Goal: Task Accomplishment & Management: Use online tool/utility

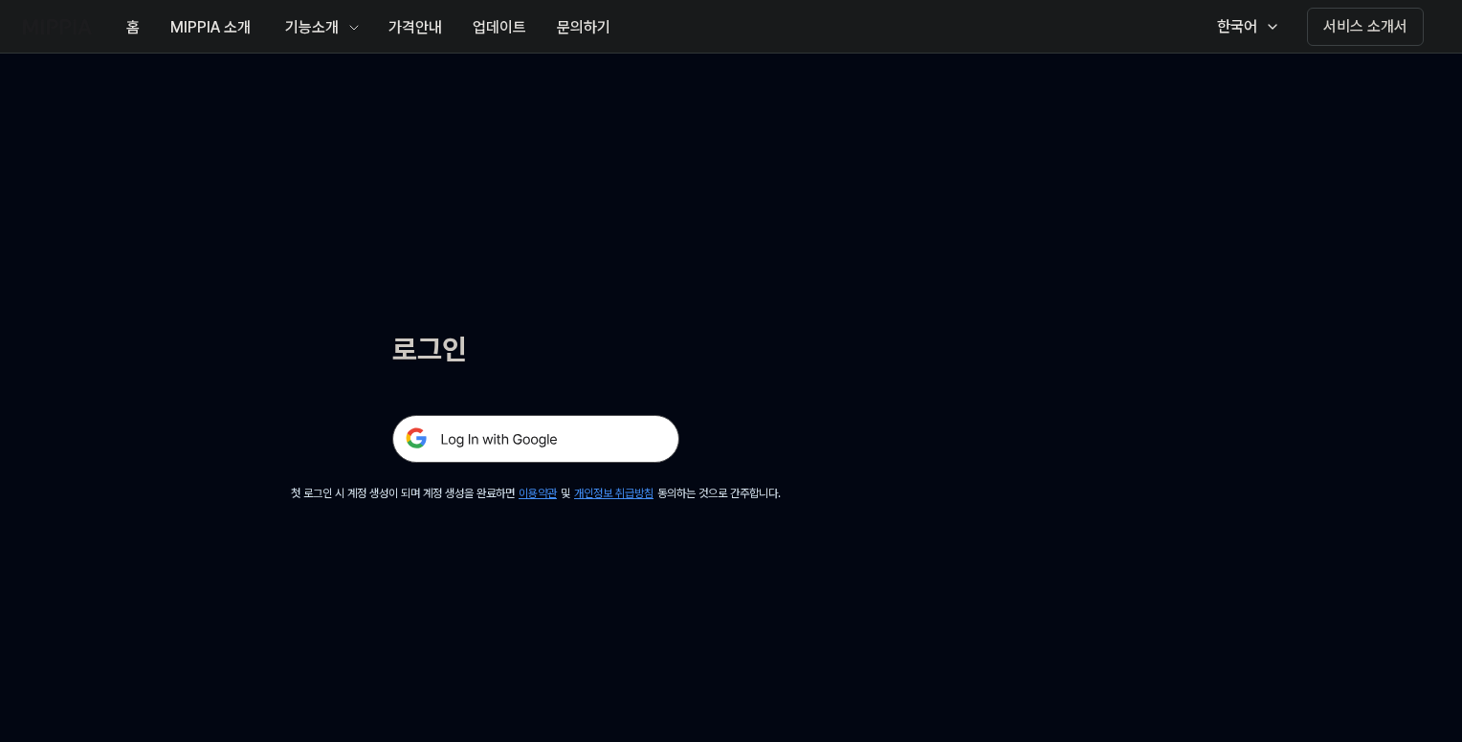
click at [513, 451] on img at bounding box center [535, 439] width 287 height 48
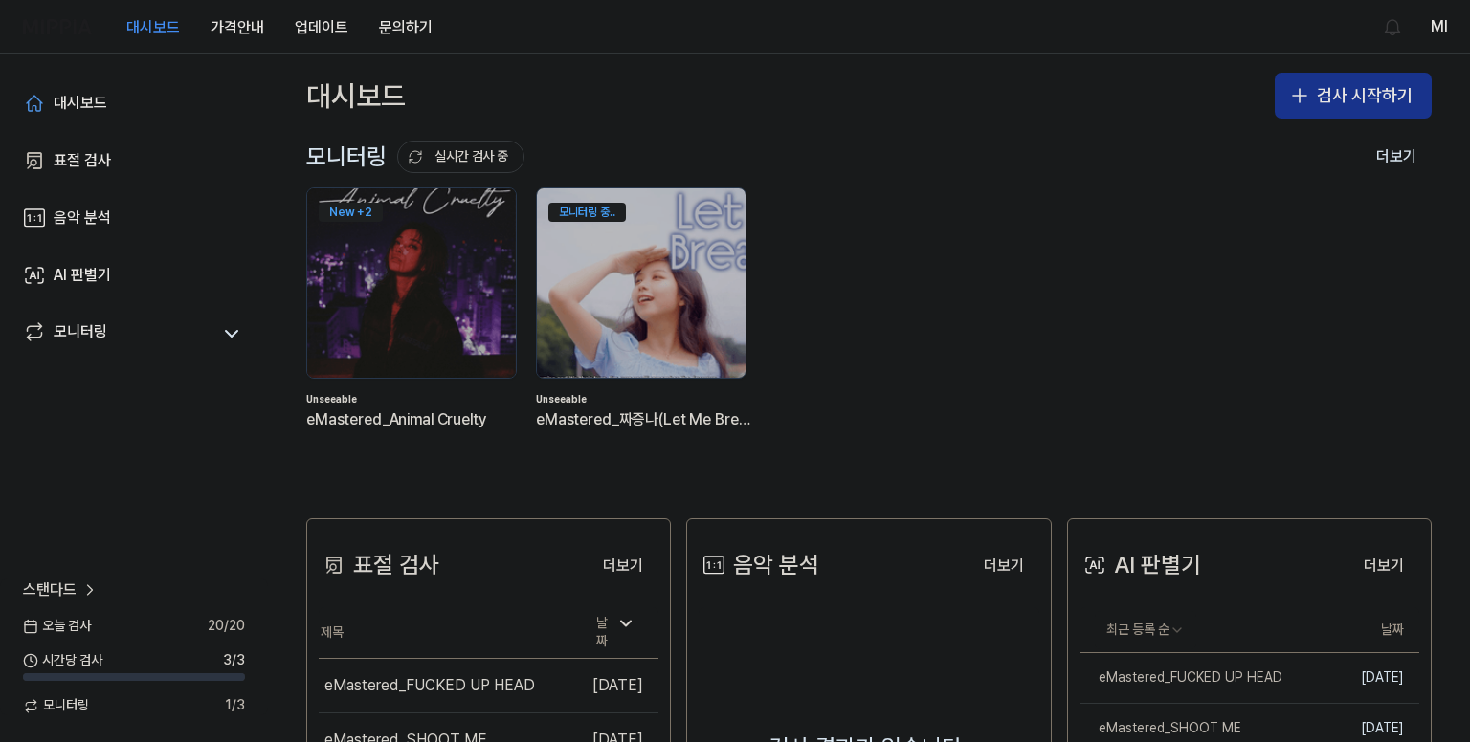
click at [1351, 90] on button "검사 시작하기" at bounding box center [1352, 96] width 157 height 46
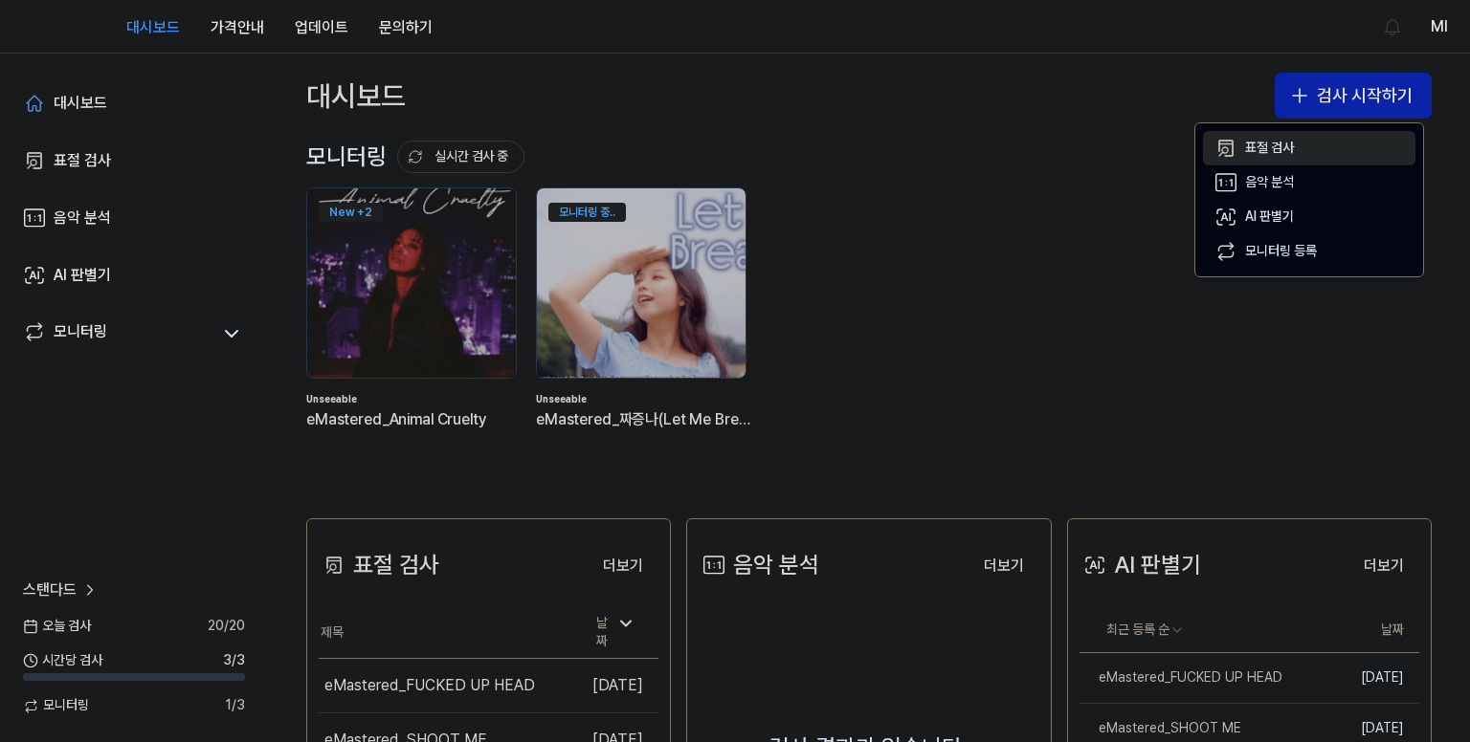
click at [1290, 148] on div "표절 검사" at bounding box center [1269, 148] width 49 height 19
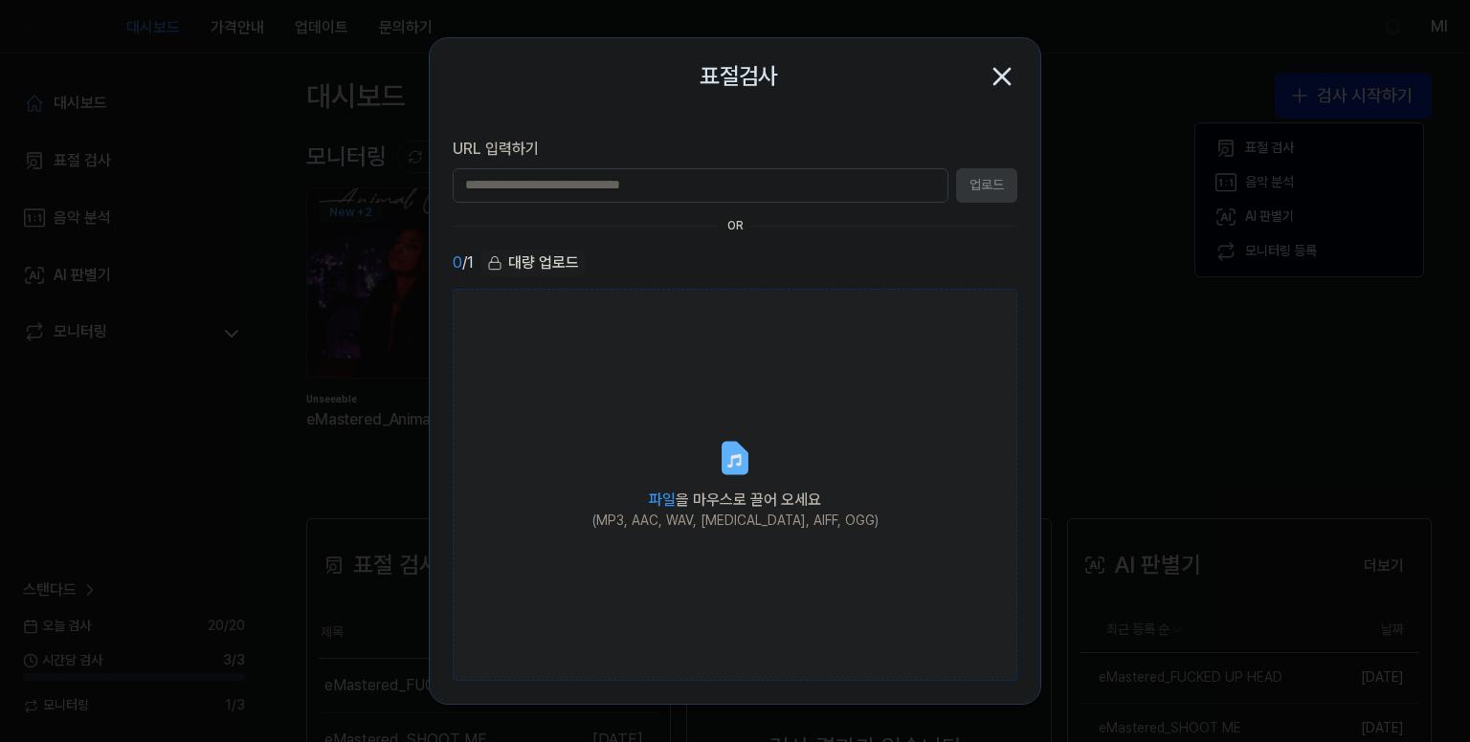
click at [735, 458] on icon at bounding box center [734, 458] width 23 height 30
click at [0, 0] on input "파일 을 마우스로 끌어 오세요 (MP3, AAC, WAV, FLAC, AIFF, OGG)" at bounding box center [0, 0] width 0 height 0
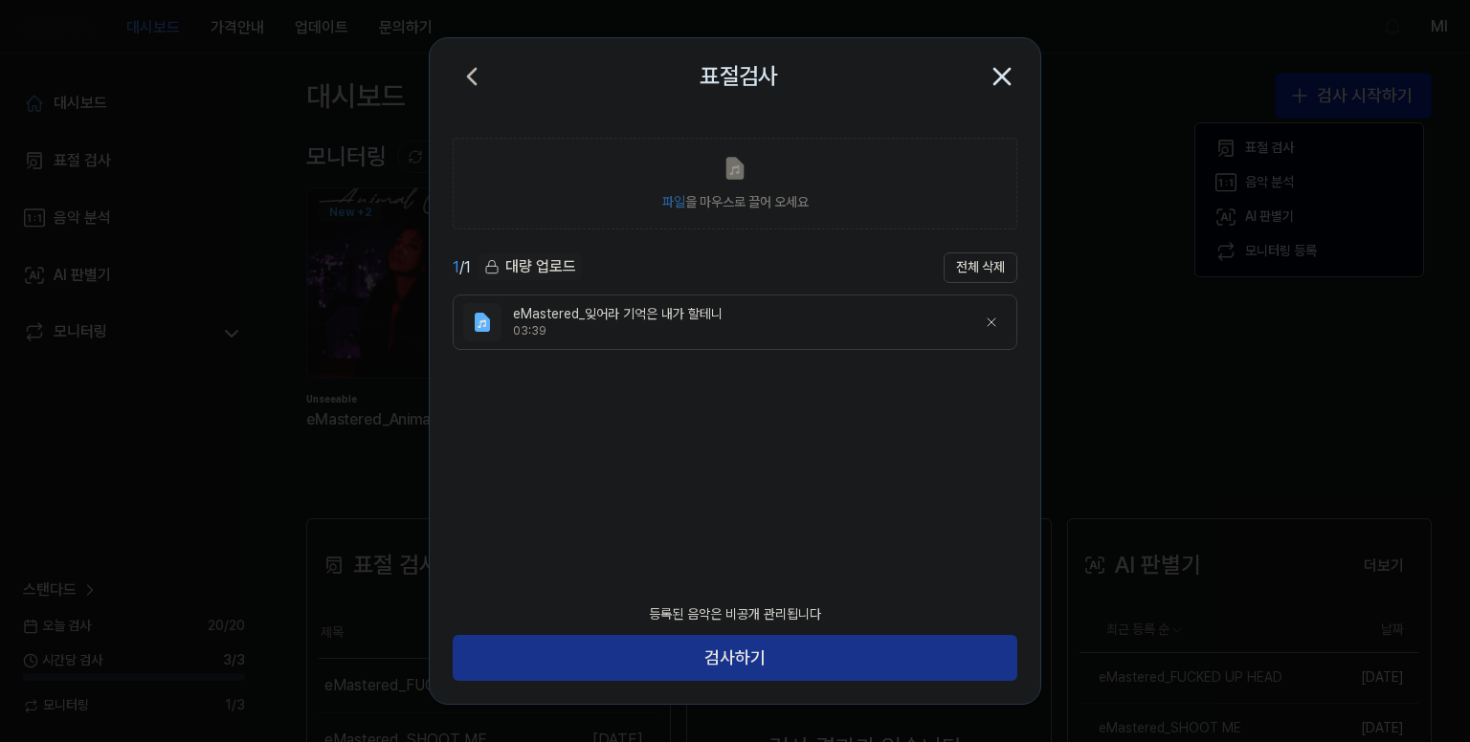
click at [781, 659] on button "검사하기" at bounding box center [735, 658] width 564 height 46
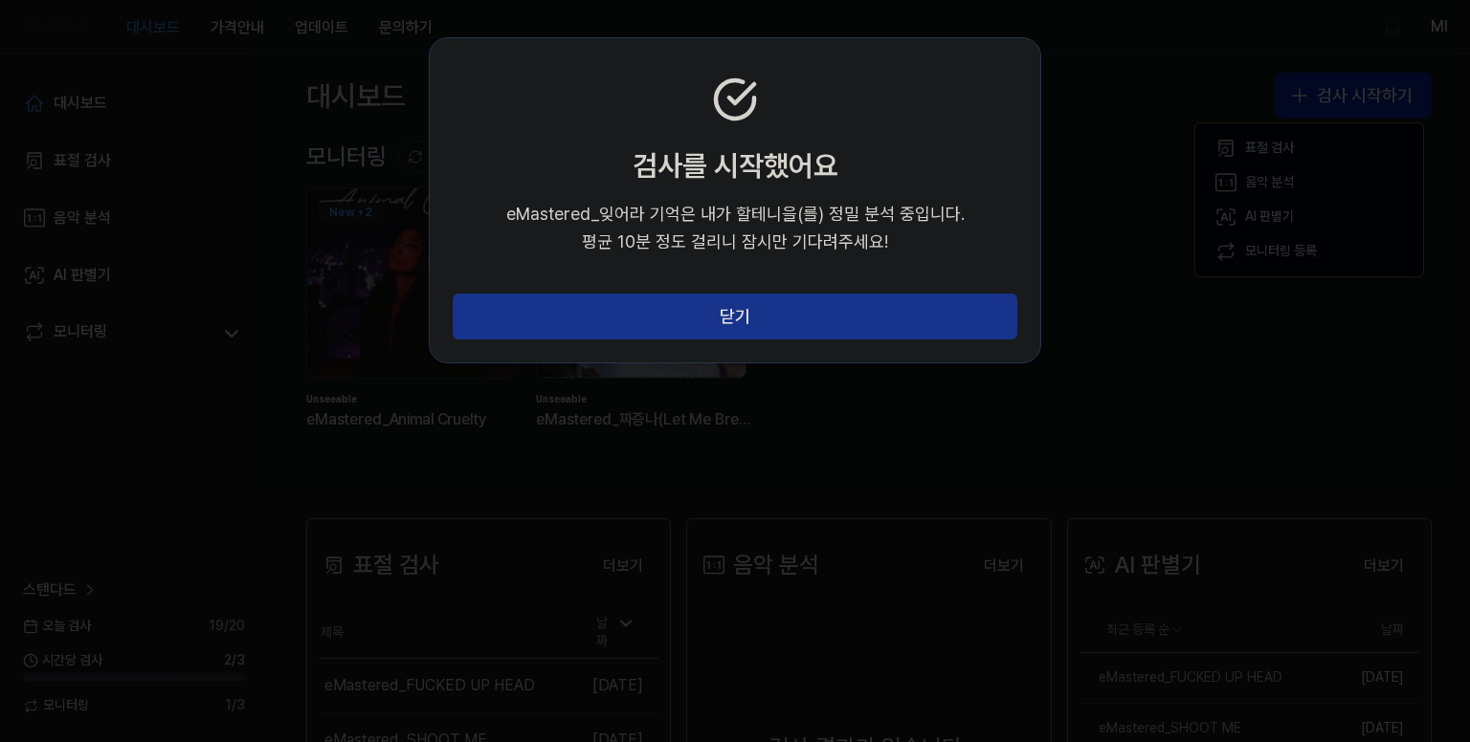
click at [771, 310] on button "닫기" at bounding box center [735, 317] width 564 height 46
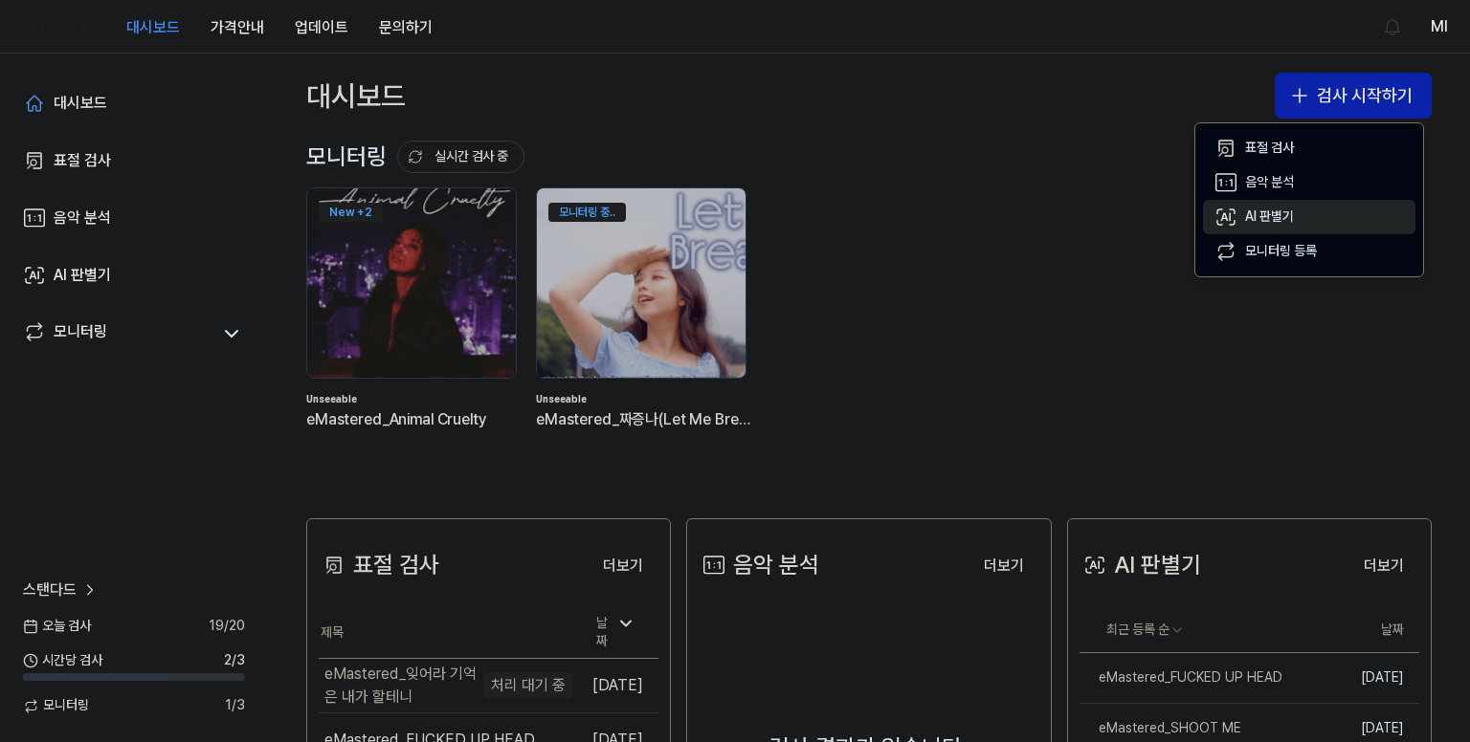
click at [1258, 216] on div "AI 판별기" at bounding box center [1269, 217] width 49 height 19
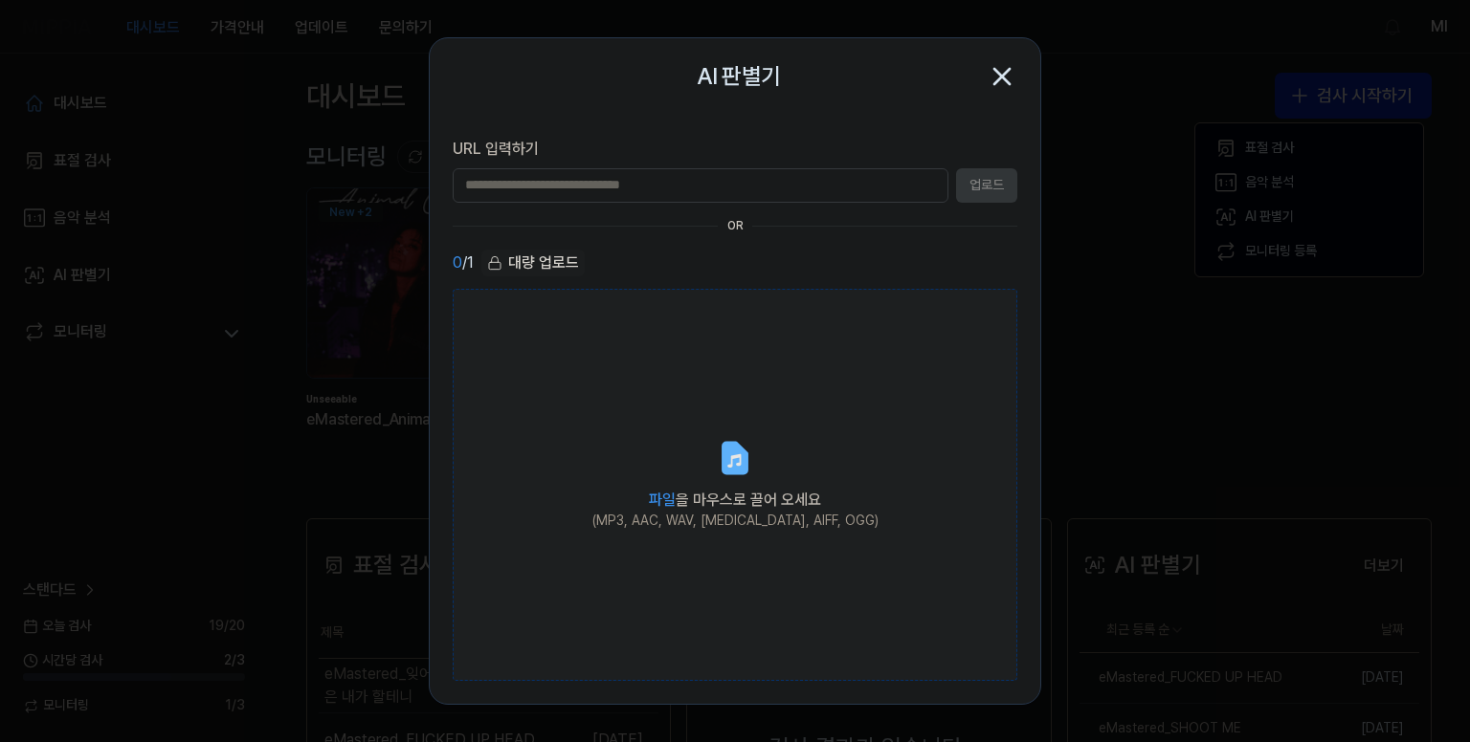
click at [702, 472] on label "파일 을 마우스로 끌어 오세요 (MP3, AAC, WAV, FLAC, AIFF, OGG)" at bounding box center [735, 485] width 564 height 393
click at [0, 0] on input "파일 을 마우스로 끌어 오세요 (MP3, AAC, WAV, FLAC, AIFF, OGG)" at bounding box center [0, 0] width 0 height 0
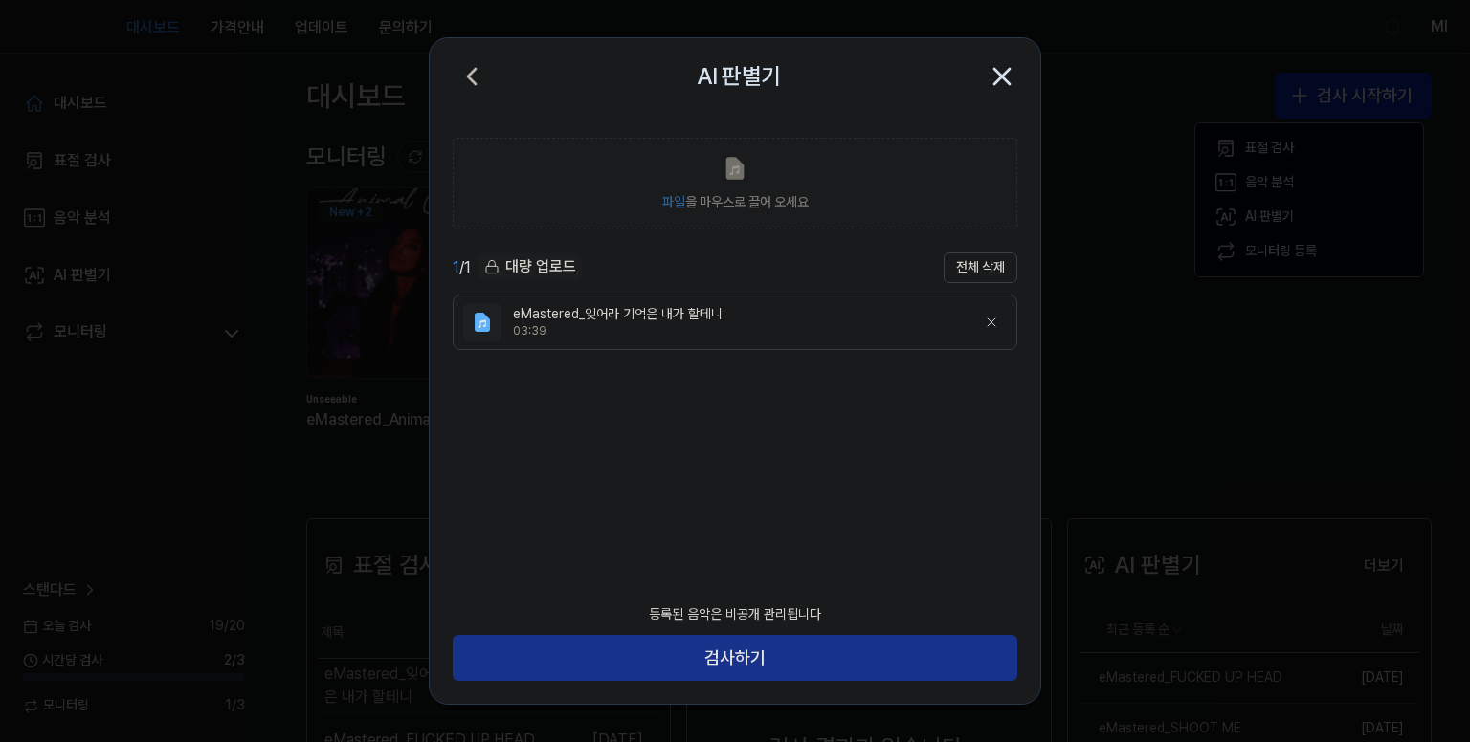
click at [796, 651] on button "검사하기" at bounding box center [735, 658] width 564 height 46
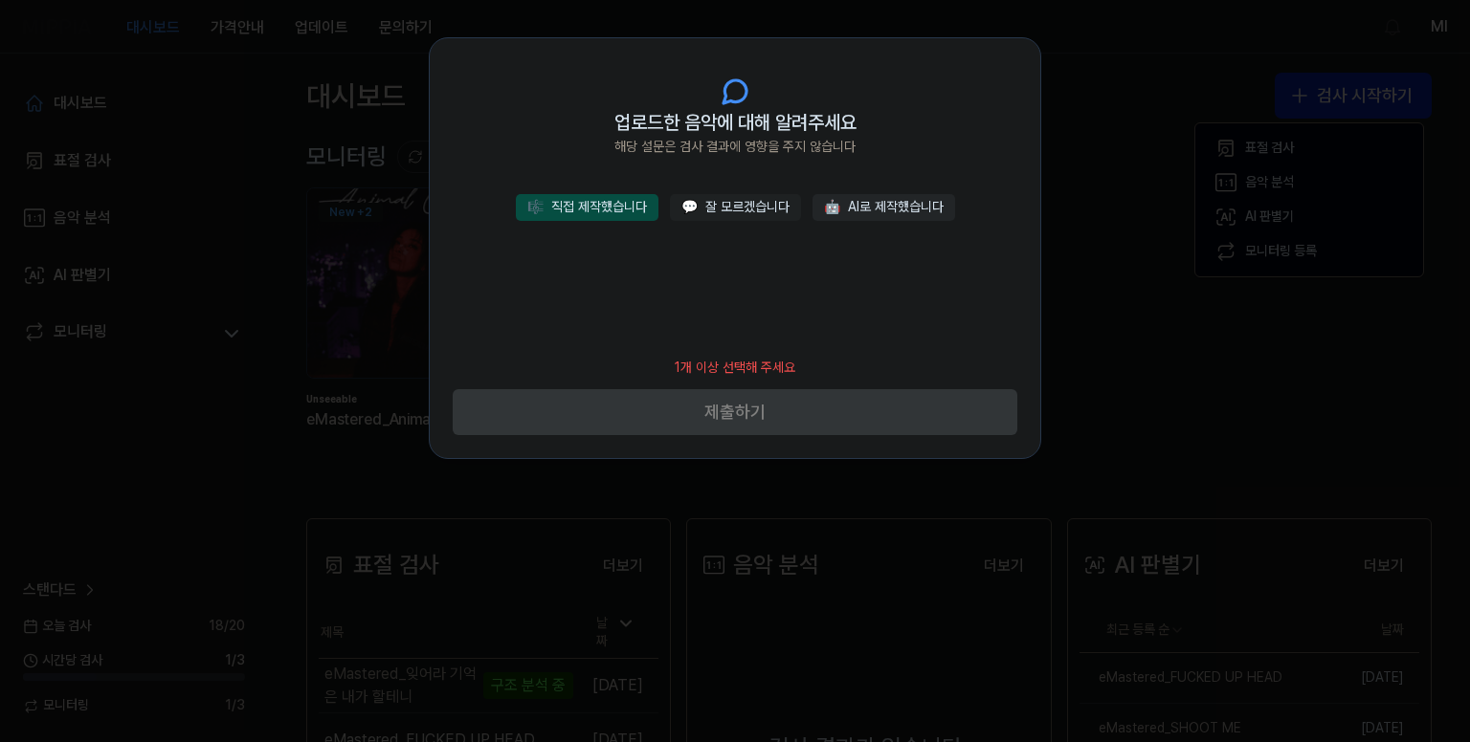
click at [624, 210] on button "🎼 직접 제작했습니다" at bounding box center [587, 207] width 143 height 27
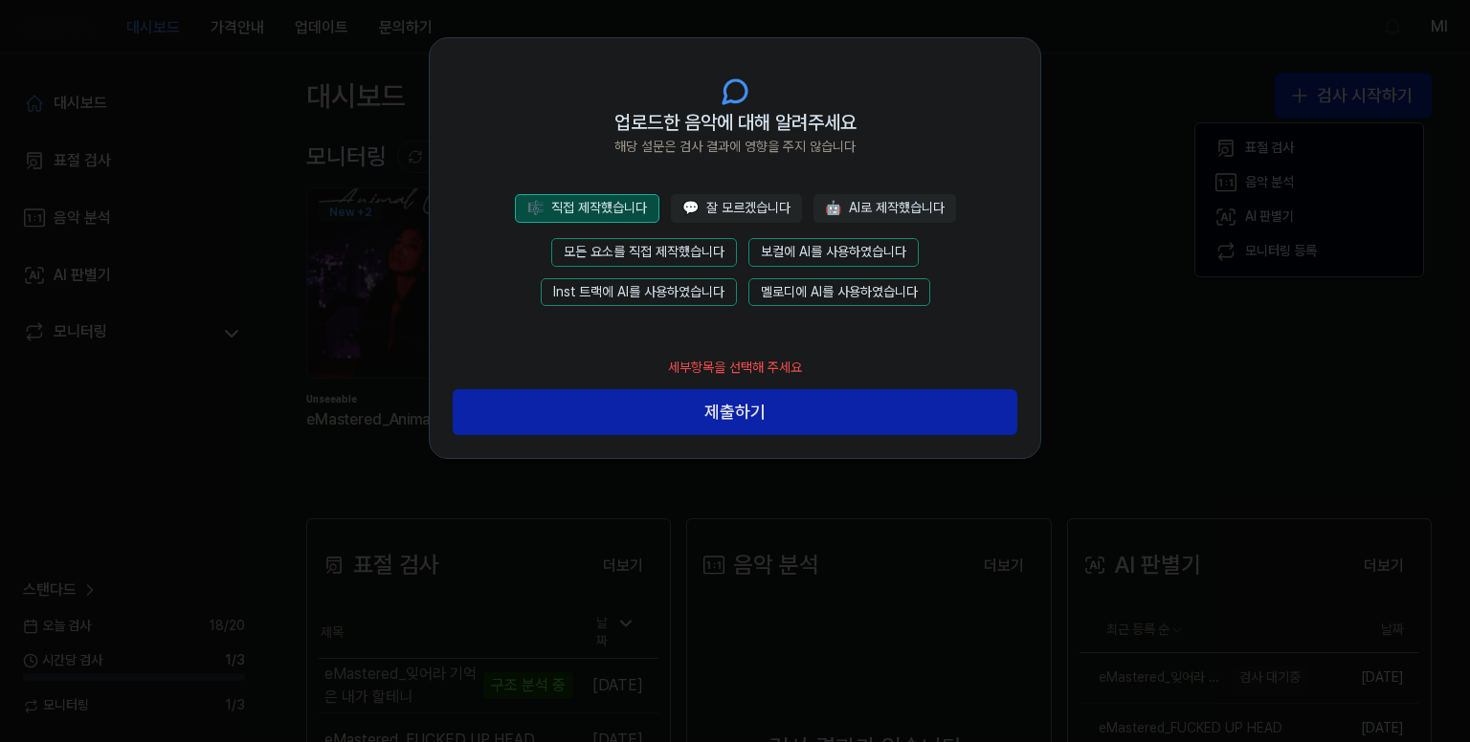
click at [665, 250] on button "모든 요소를 직접 제작했습니다" at bounding box center [644, 252] width 186 height 29
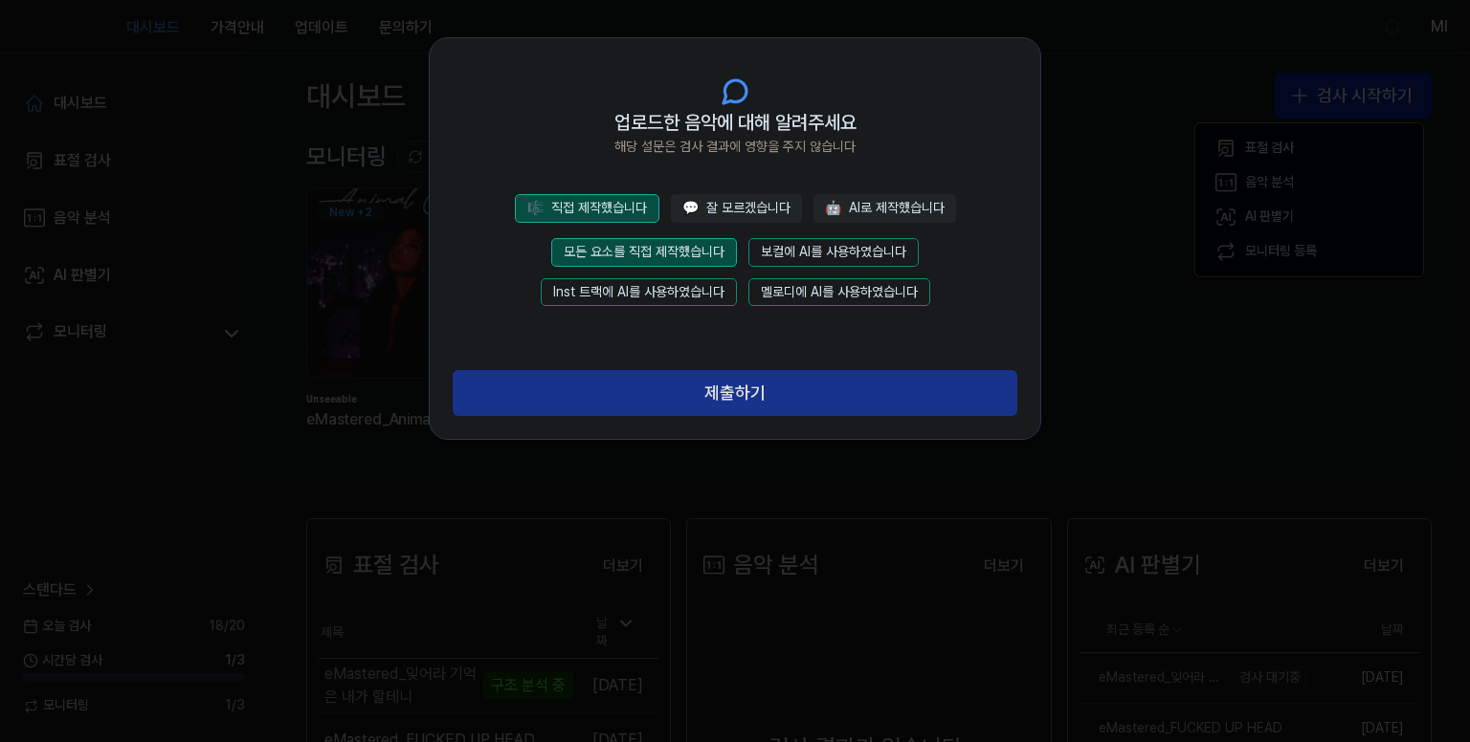
click at [735, 391] on button "제출하기" at bounding box center [735, 393] width 564 height 46
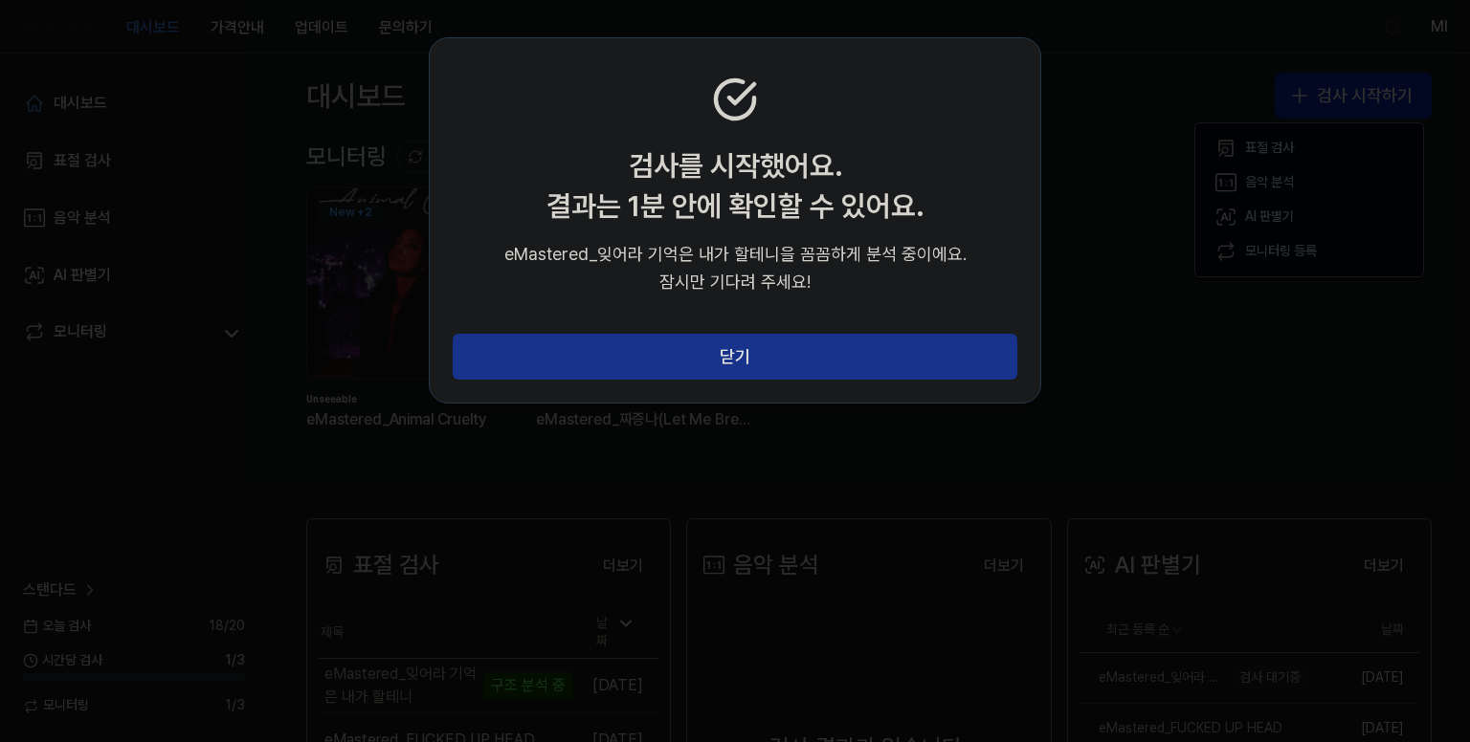
click at [770, 359] on button "닫기" at bounding box center [735, 357] width 564 height 46
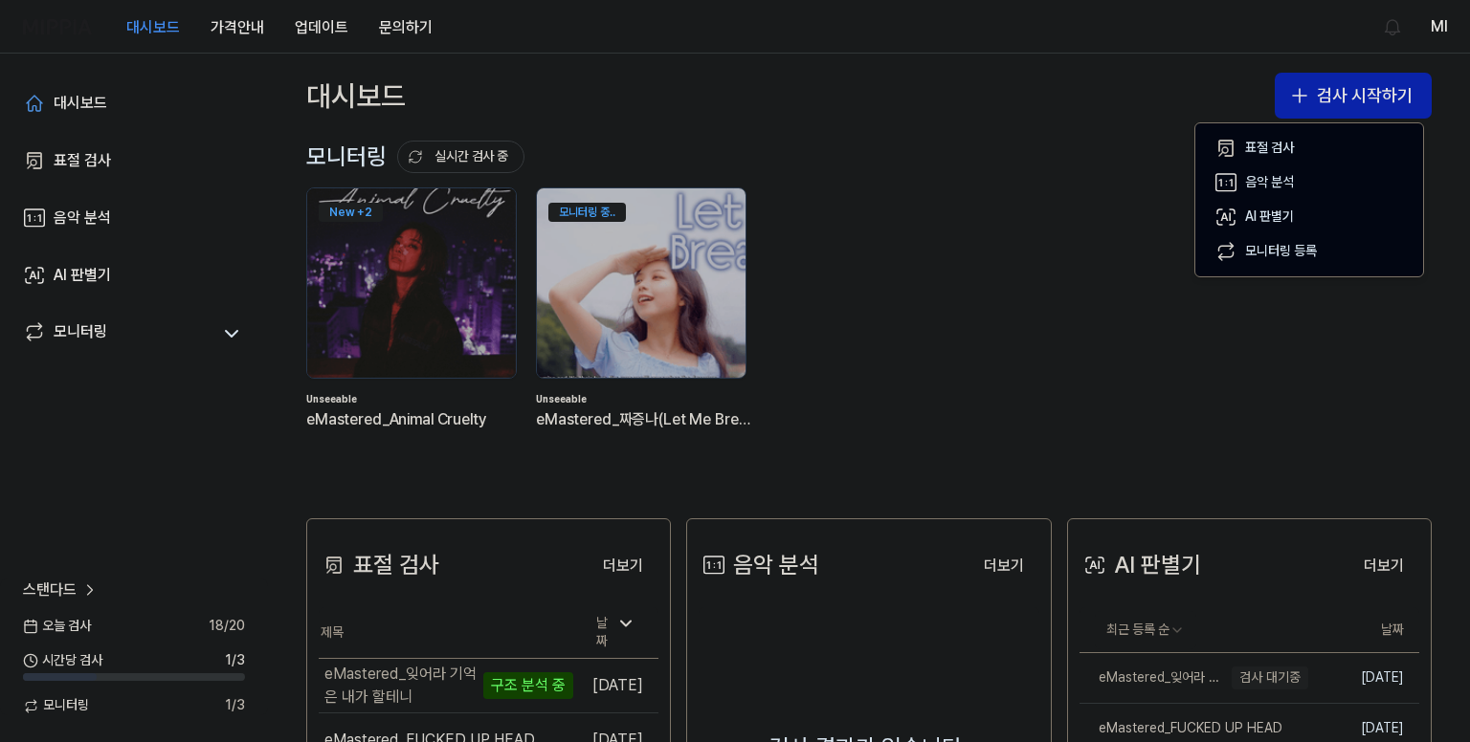
click at [1002, 122] on div "대시보드 검사 시작하기" at bounding box center [869, 96] width 1202 height 84
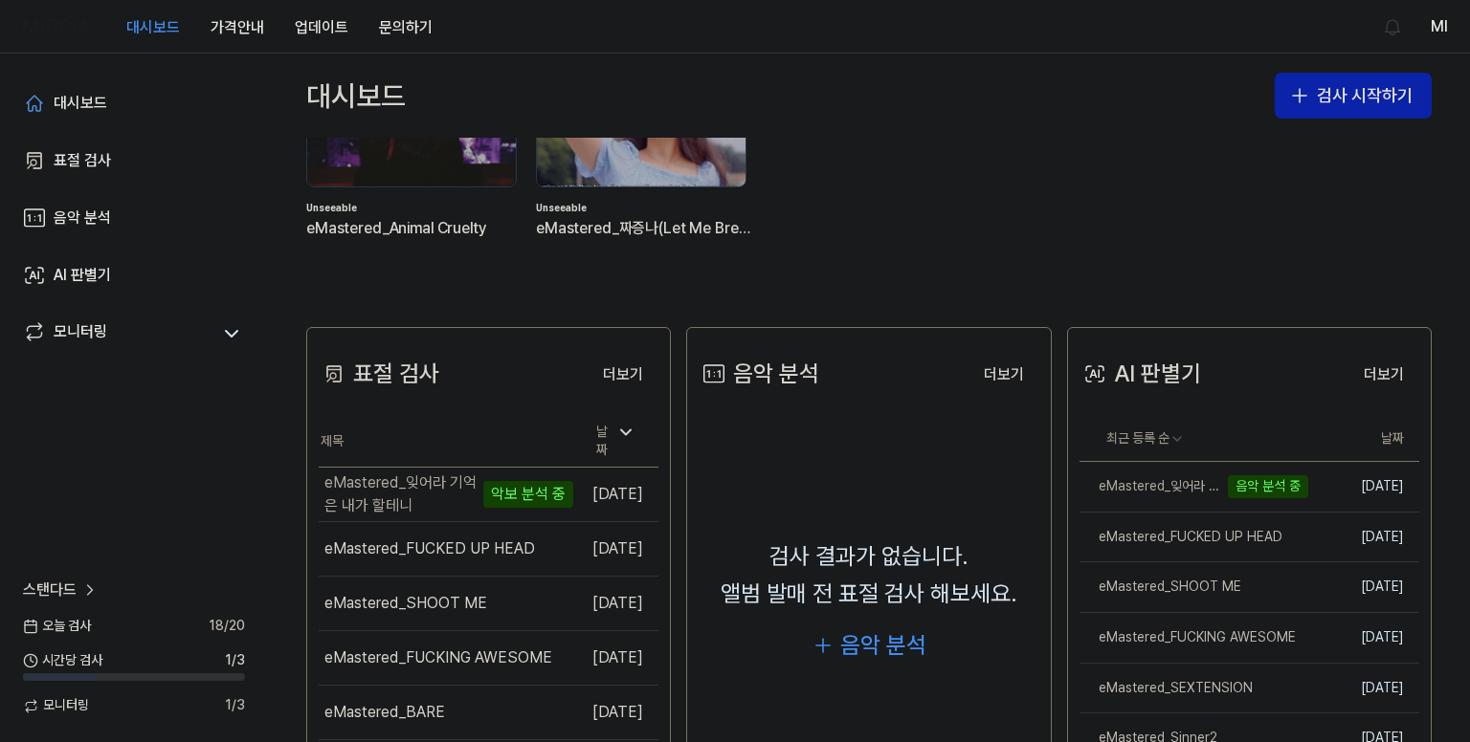
scroll to position [287, 0]
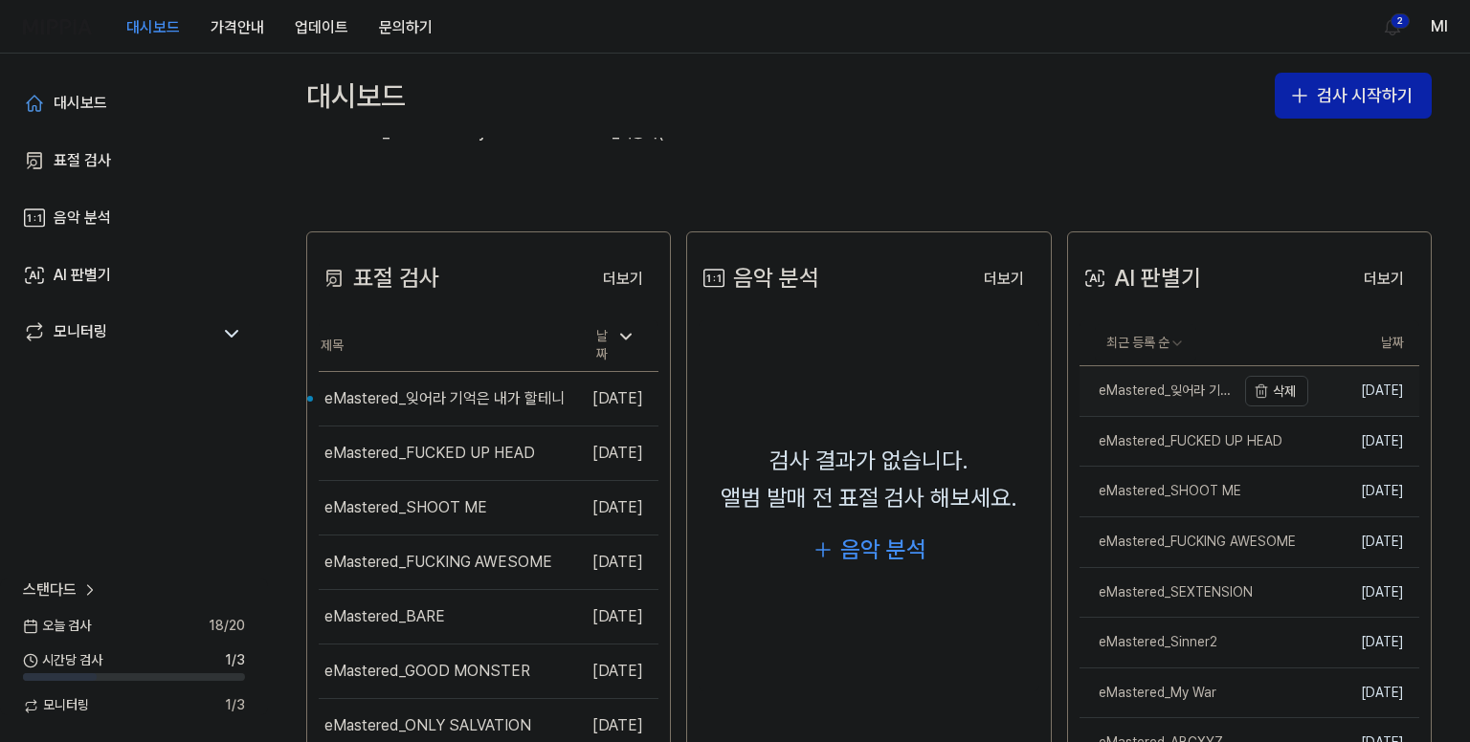
click at [1132, 389] on div "eMastered_잊어라 기억은 내가 할테니" at bounding box center [1157, 391] width 156 height 19
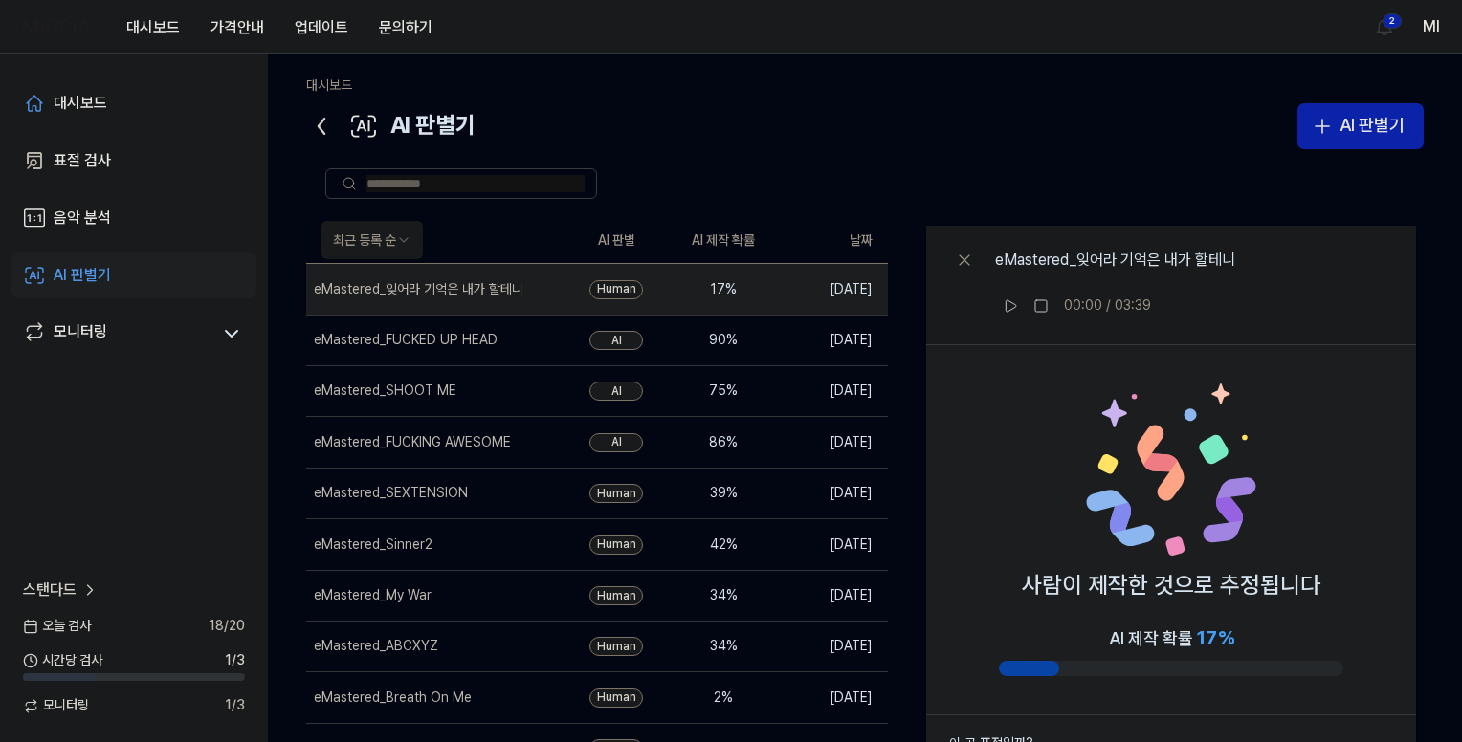
click at [318, 122] on icon at bounding box center [321, 126] width 31 height 31
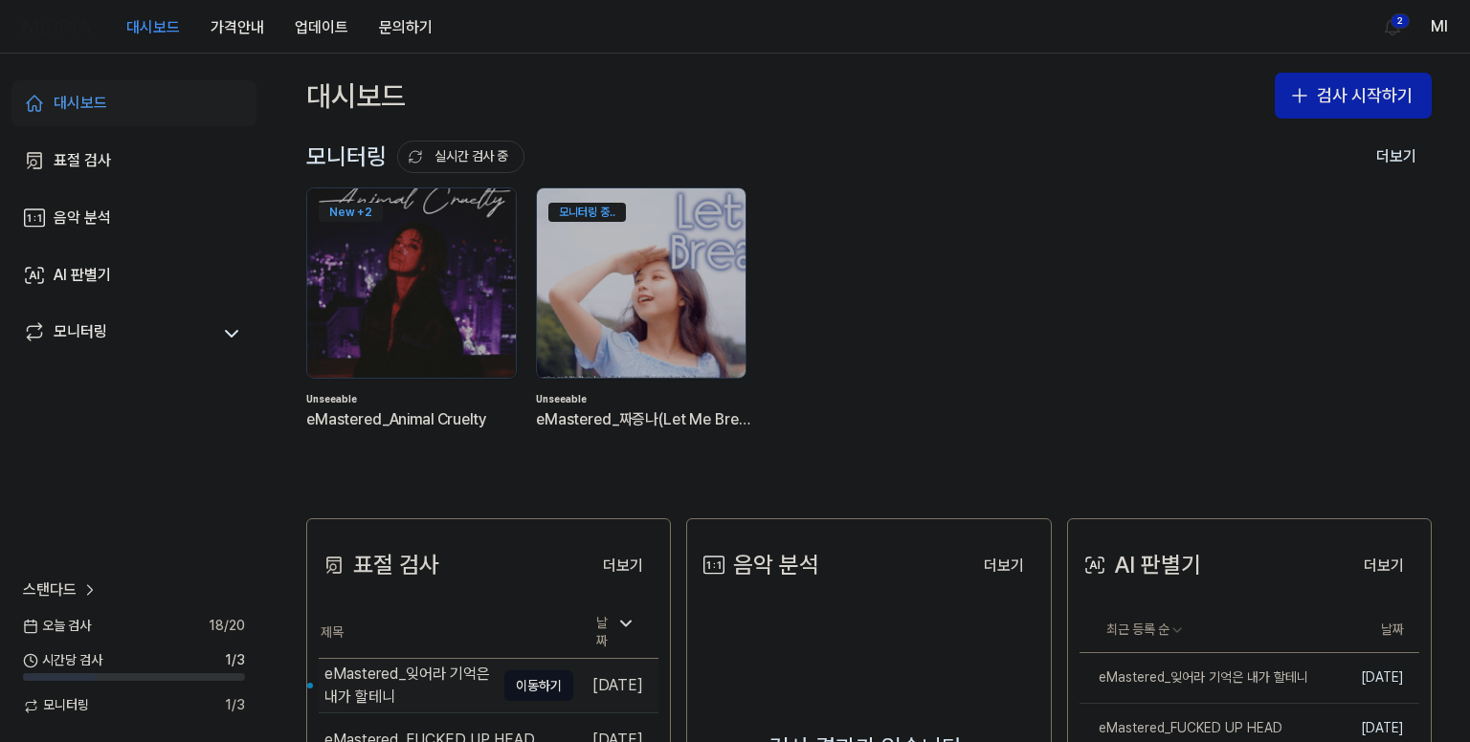
click at [418, 678] on div "eMastered_잊어라 기억은 내가 할테니" at bounding box center [409, 686] width 170 height 46
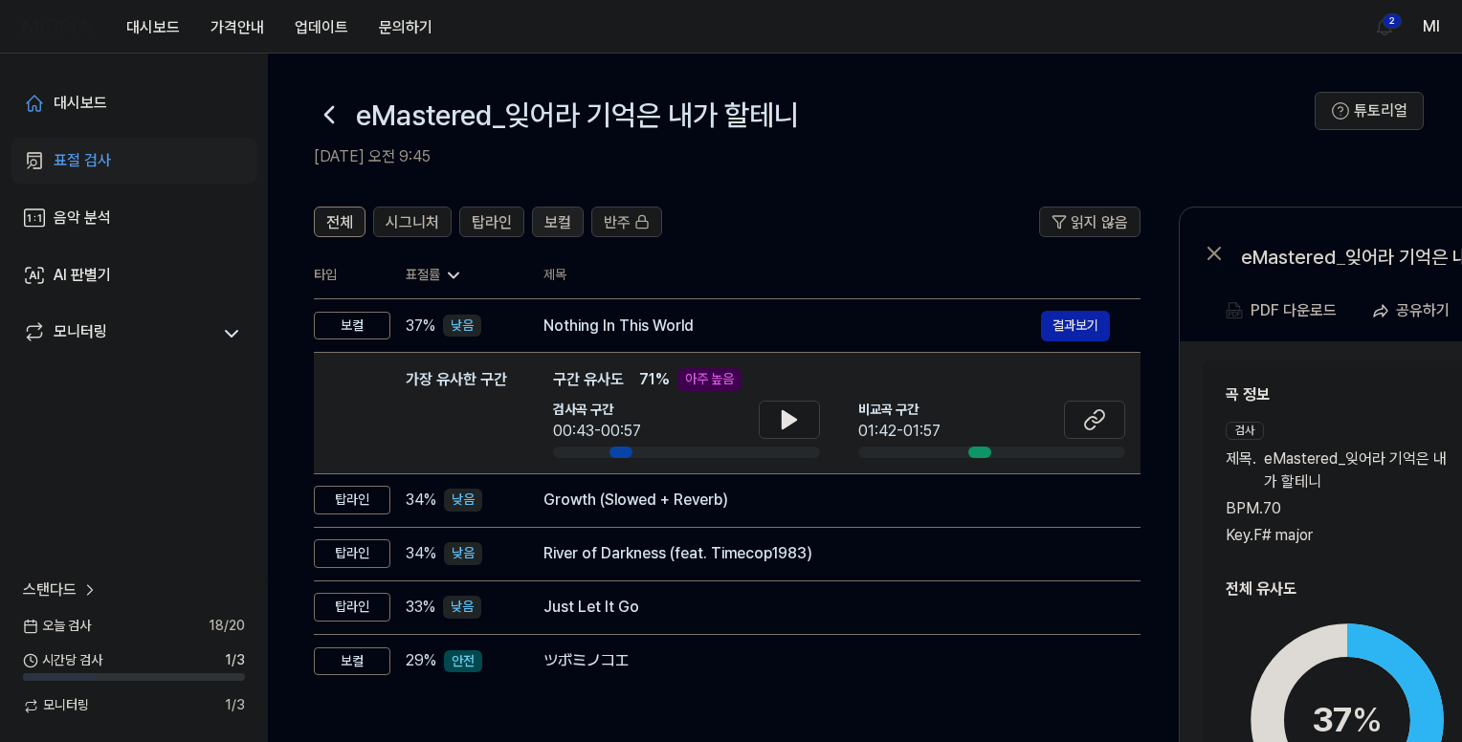
click at [554, 219] on span "보컬" at bounding box center [557, 222] width 27 height 23
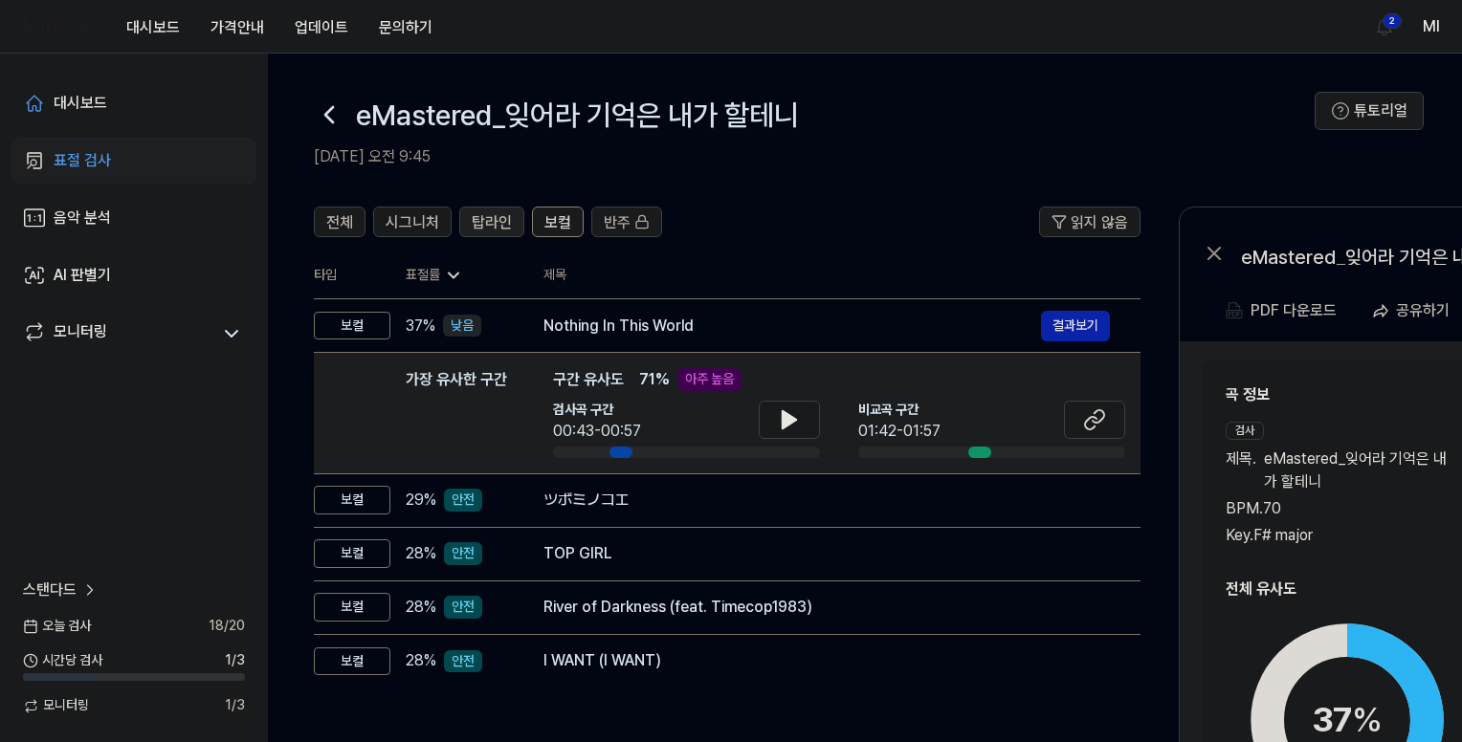
click at [481, 222] on span "탑라인" at bounding box center [492, 222] width 40 height 23
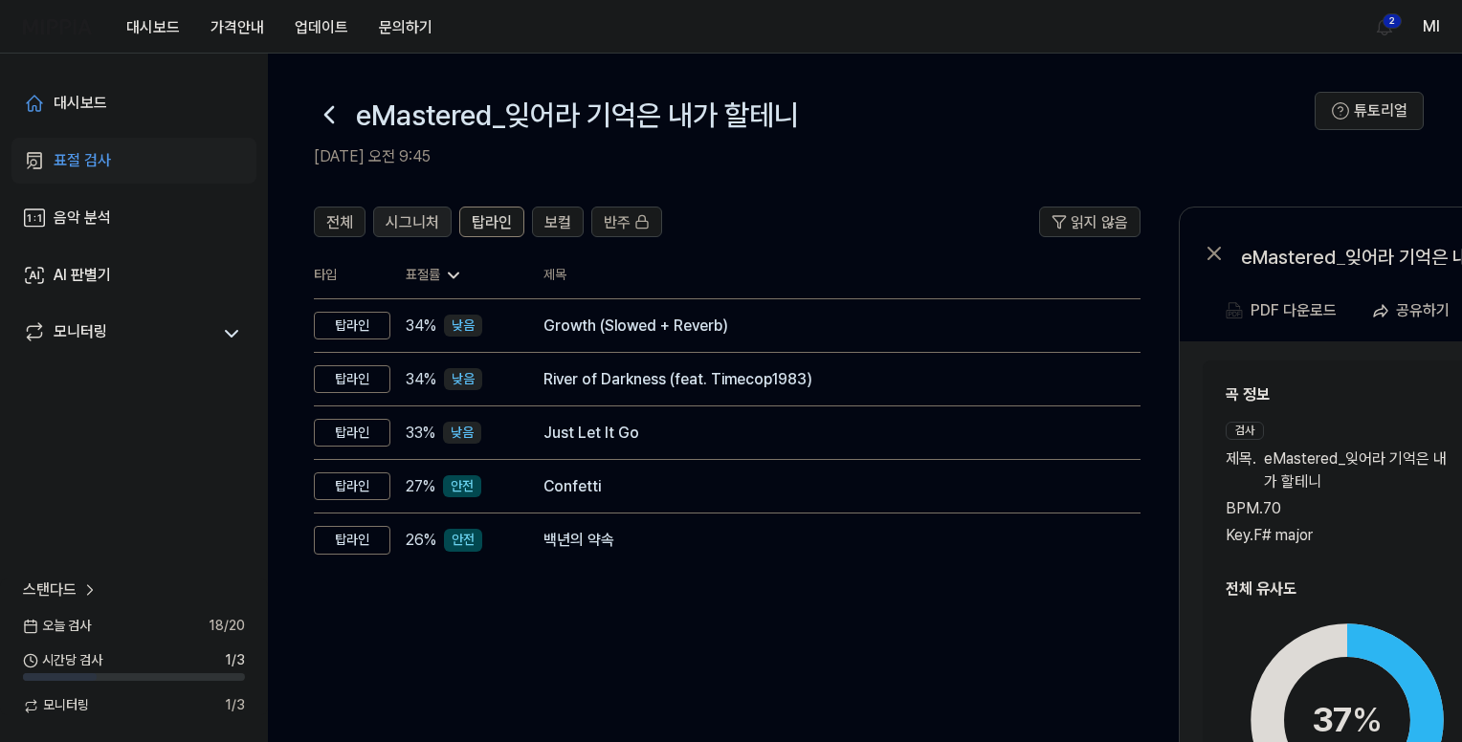
click at [417, 218] on span "시그니처" at bounding box center [413, 222] width 54 height 23
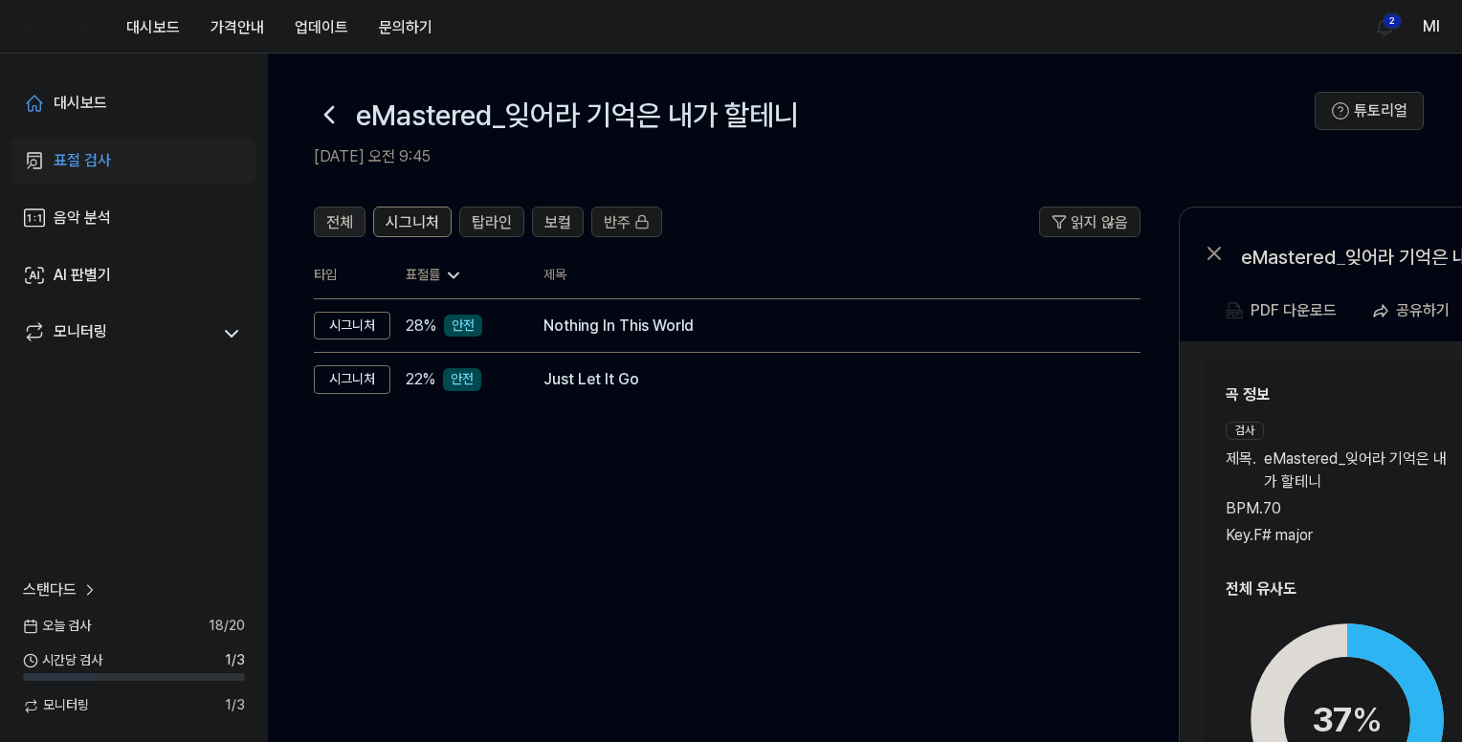
click at [353, 223] on button "전체" at bounding box center [340, 222] width 52 height 31
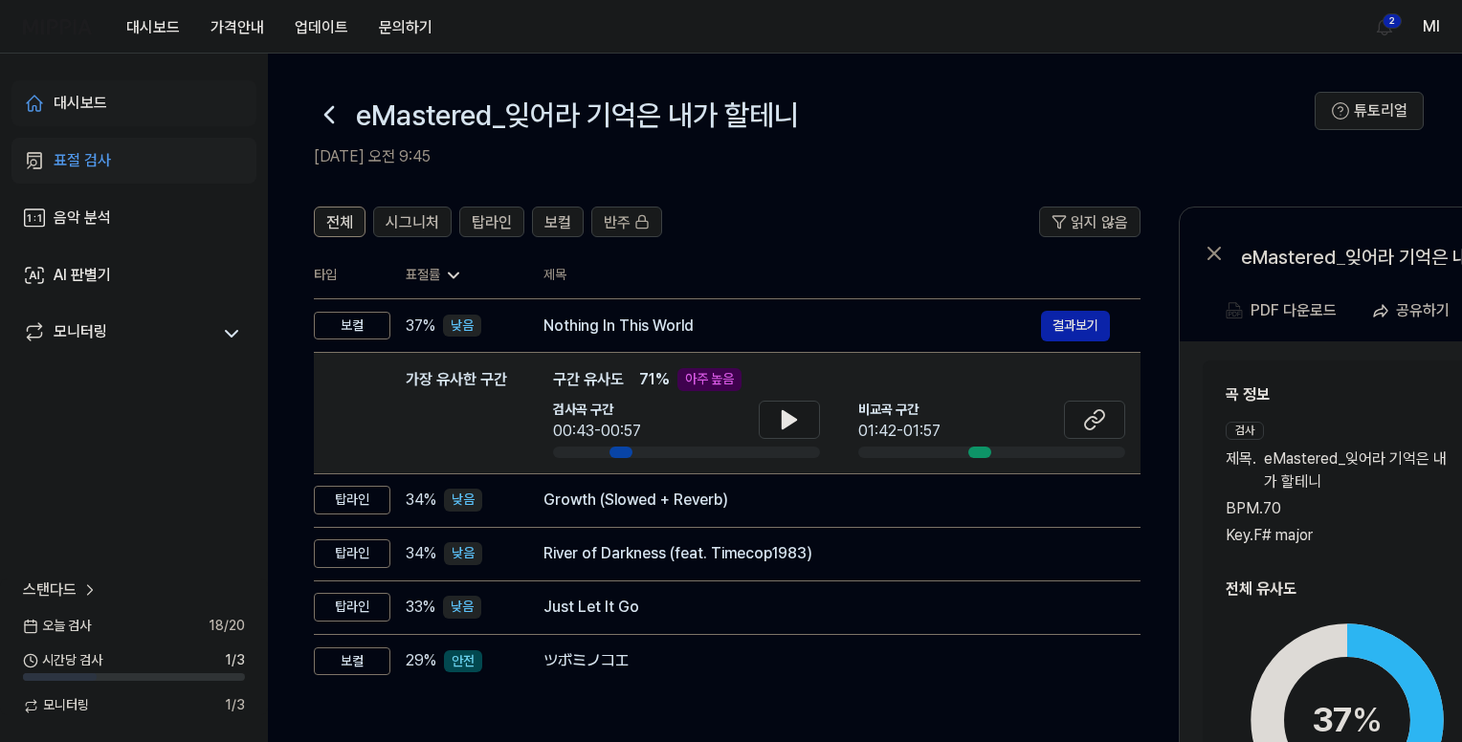
click at [80, 108] on div "대시보드" at bounding box center [81, 103] width 54 height 23
